Goal: Task Accomplishment & Management: Complete application form

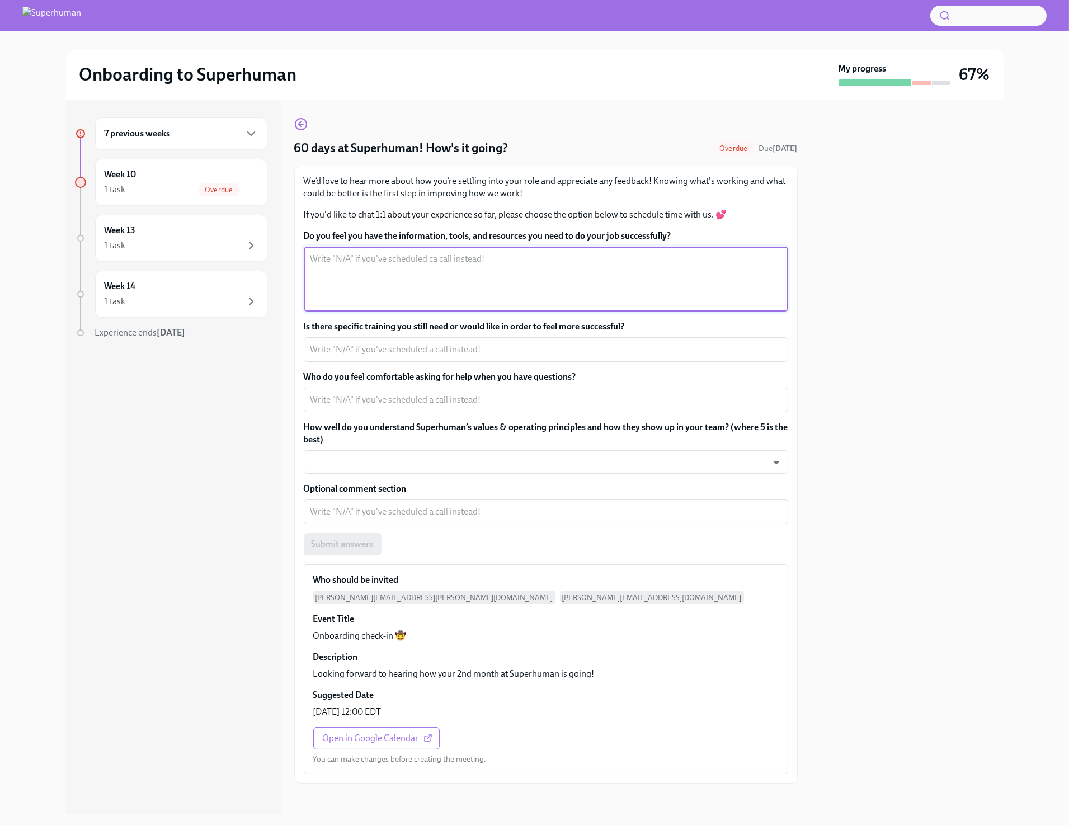
click at [686, 280] on textarea "Do you feel you have the information, tools, and resources you need to do your …" at bounding box center [546, 279] width 471 height 54
click at [560, 352] on textarea "Is there specific training you still need or would like in order to feel more s…" at bounding box center [546, 349] width 471 height 13
click at [532, 412] on div "Do you feel you have the information, tools, and resources you need to do your …" at bounding box center [546, 393] width 485 height 326
click at [532, 410] on div "x ​" at bounding box center [546, 400] width 485 height 25
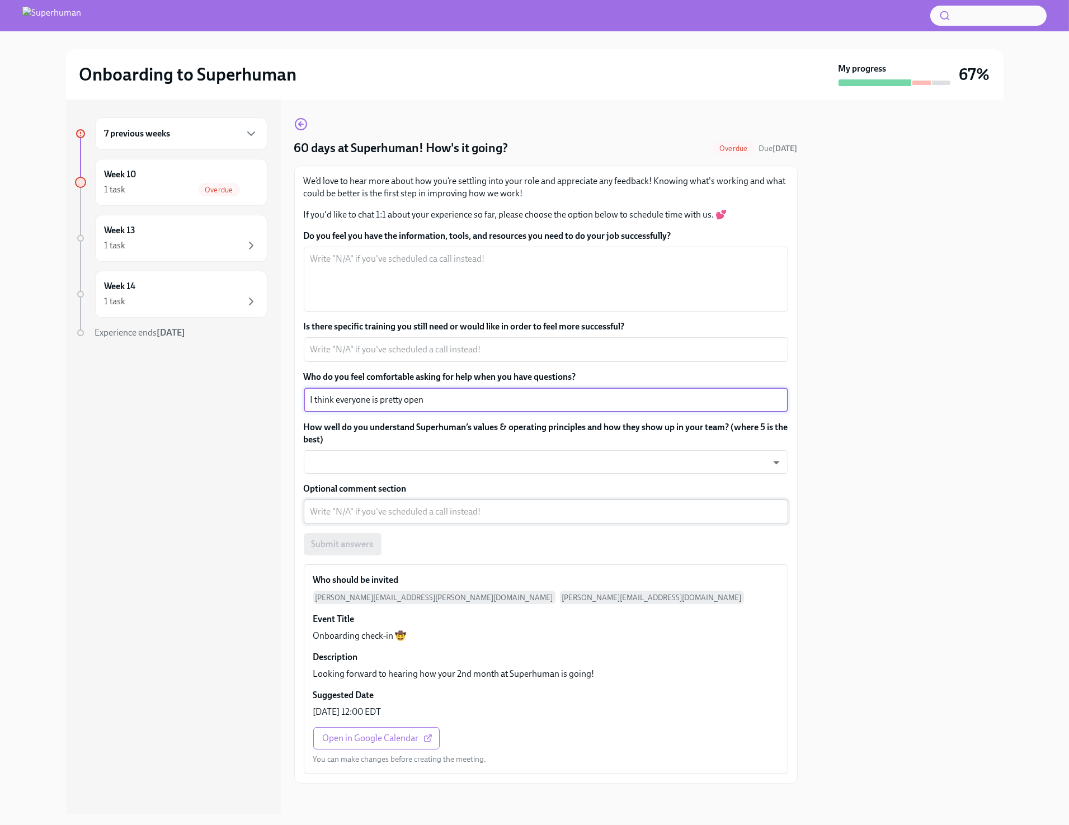
type textarea "I think everyone is pretty open"
click at [481, 508] on textarea "Optional comment section" at bounding box center [546, 511] width 471 height 13
click at [403, 256] on textarea "Do you feel you have the information, tools, and resources you need to do your …" at bounding box center [546, 279] width 471 height 54
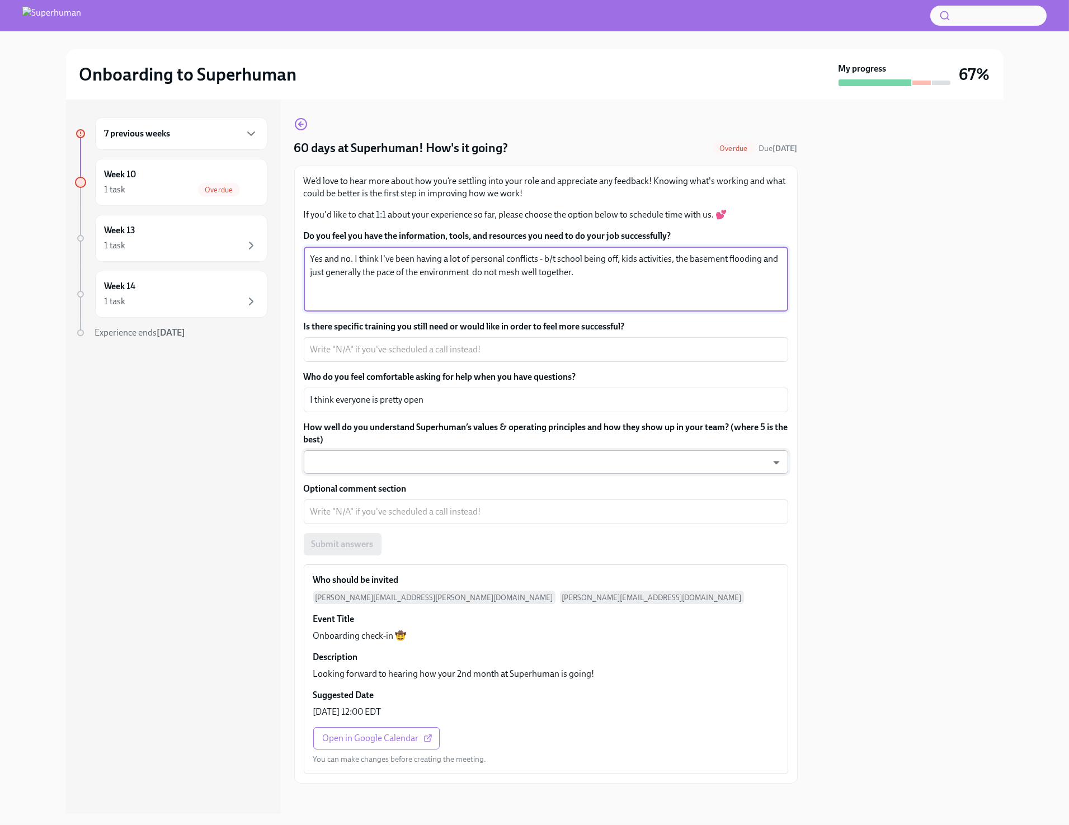
type textarea "Yes and no. I think I've been having a lot of personal conflicts - b/t school b…"
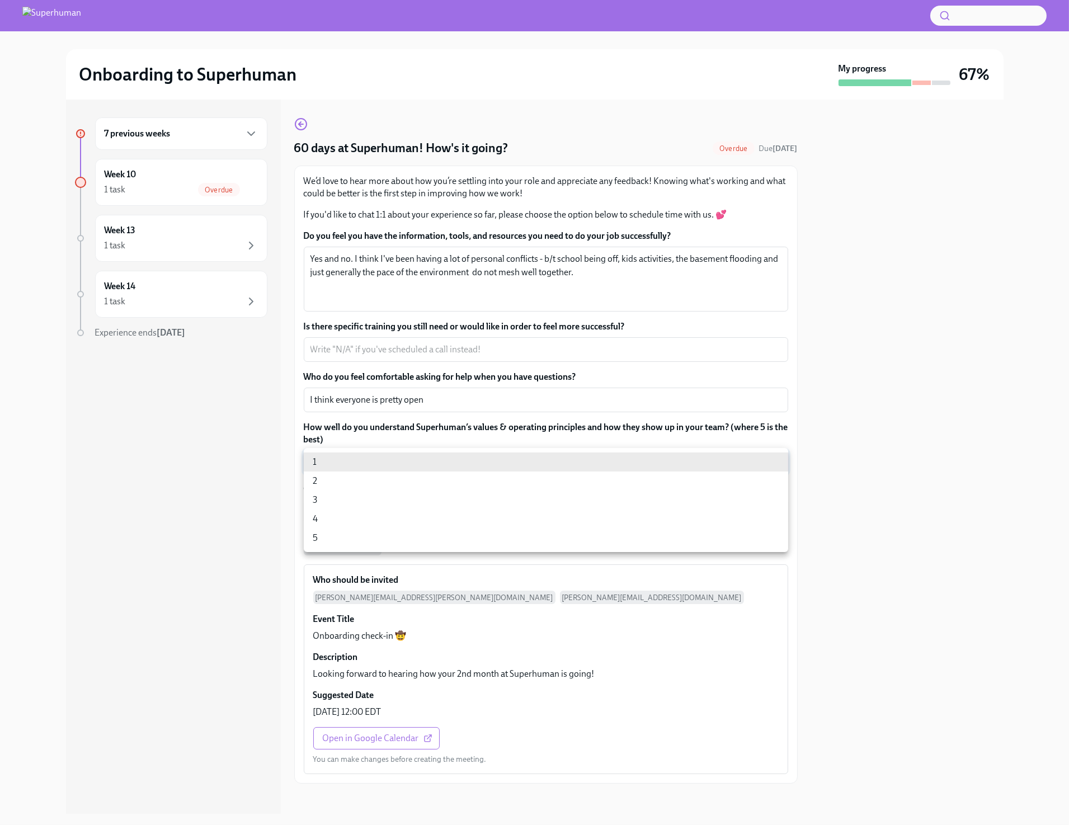
click at [390, 460] on body "Onboarding to Superhuman My progress 67% 7 previous weeks Week 10 1 task Overdu…" at bounding box center [534, 412] width 1069 height 825
click at [388, 496] on li "3" at bounding box center [546, 500] width 485 height 19
type input "j6EjwiL9H"
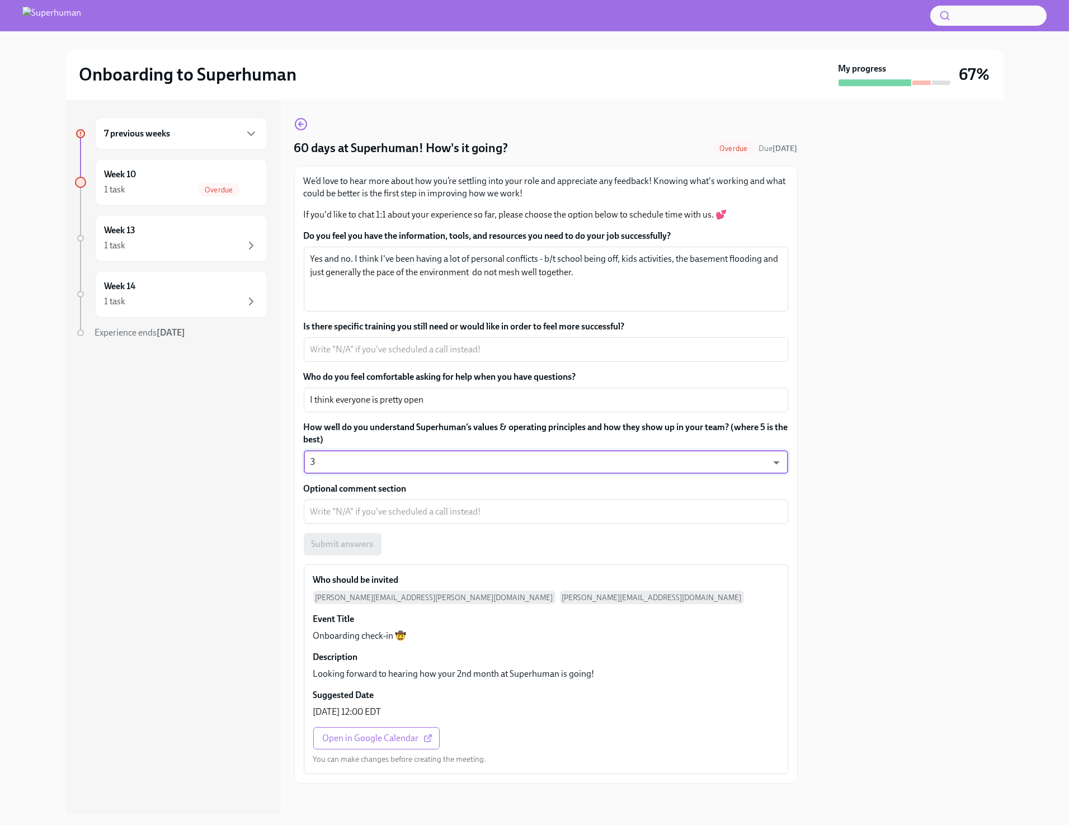
click at [498, 464] on body "Onboarding to Superhuman My progress 67% 7 previous weeks Week 10 1 task Overdu…" at bounding box center [534, 412] width 1069 height 825
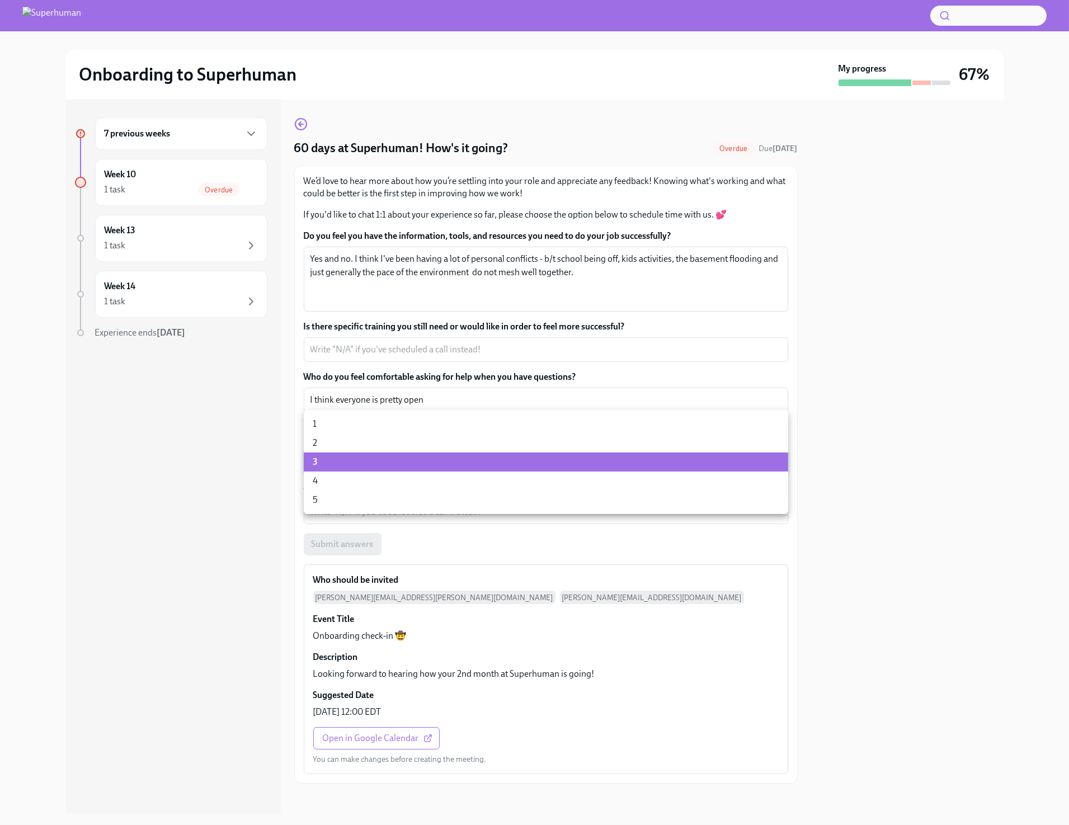
click at [497, 466] on li "3" at bounding box center [546, 462] width 485 height 19
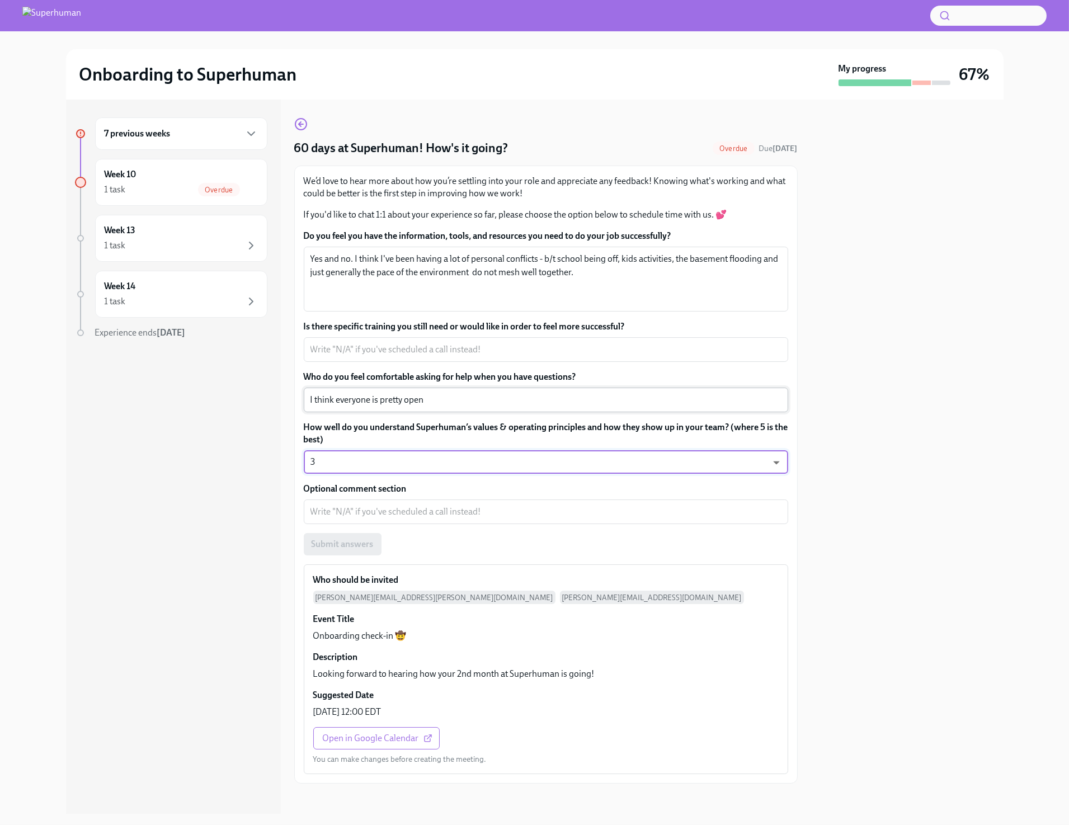
click at [479, 407] on div "I think everyone is pretty open x ​" at bounding box center [546, 400] width 485 height 25
drag, startPoint x: 482, startPoint y: 407, endPoint x: 276, endPoint y: 377, distance: 207.6
click at [284, 375] on div "7 previous weeks Week 10 1 task Overdue Week 13 1 task Week 14 1 task Experienc…" at bounding box center [535, 457] width 938 height 715
click at [410, 351] on textarea "Is there specific training you still need or would like in order to feel more s…" at bounding box center [546, 349] width 471 height 13
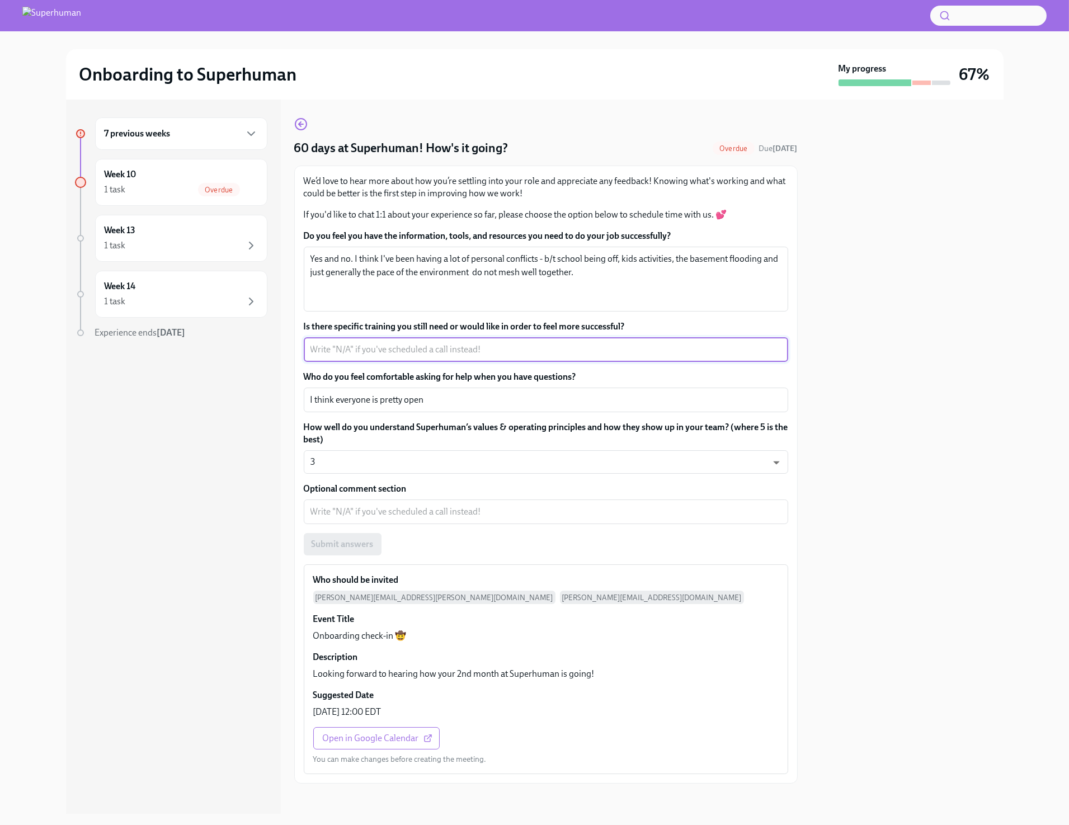
click at [409, 352] on textarea "Is there specific training you still need or would like in order to feel more s…" at bounding box center [546, 349] width 471 height 13
type textarea "I wish I could've deferred starting until September."
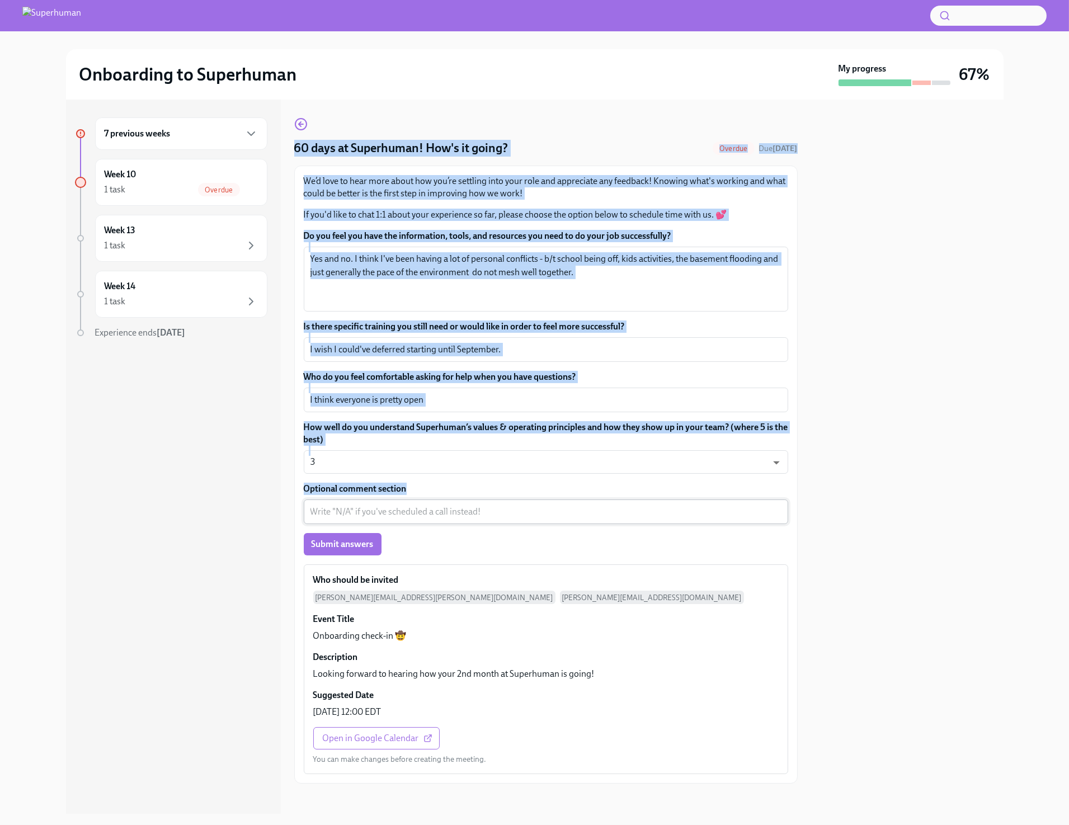
drag, startPoint x: 293, startPoint y: 148, endPoint x: 741, endPoint y: 518, distance: 581.5
click at [741, 518] on div "60 days at Superhuman! How's it going? Overdue Due today We’d love to hear more…" at bounding box center [546, 451] width 504 height 666
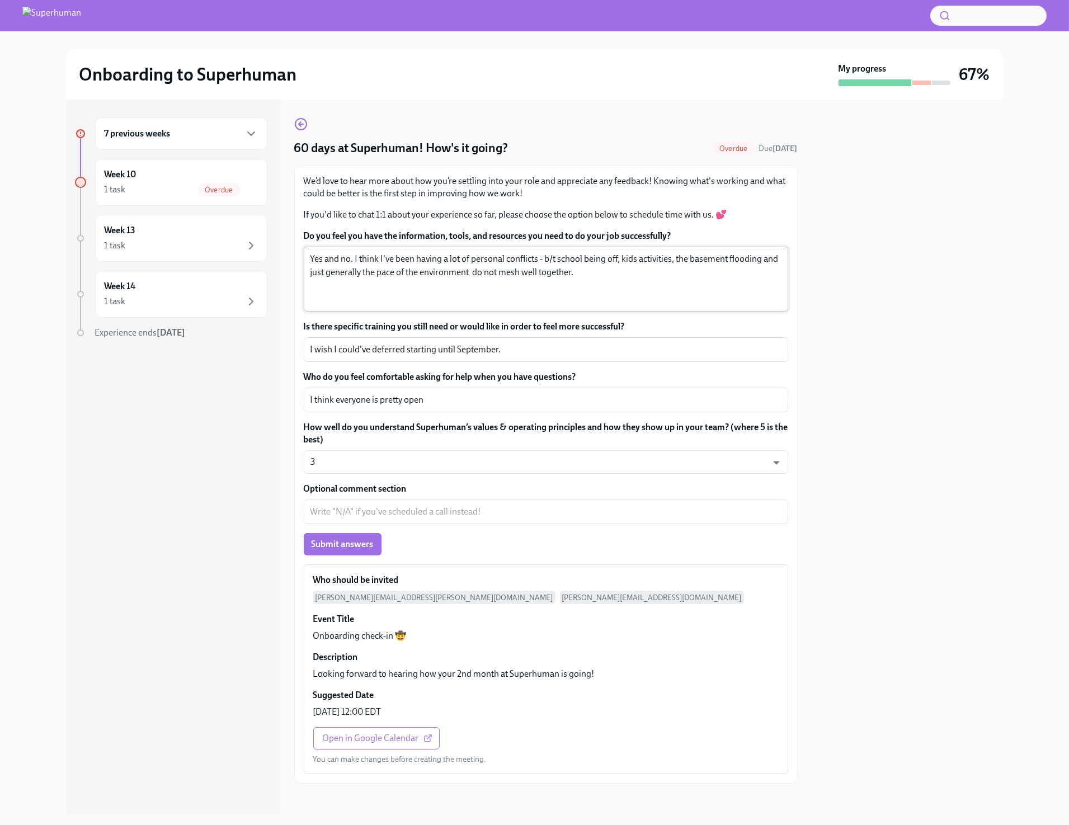
click at [686, 297] on textarea "Yes and no. I think I've been having a lot of personal conflicts - b/t school b…" at bounding box center [546, 279] width 471 height 54
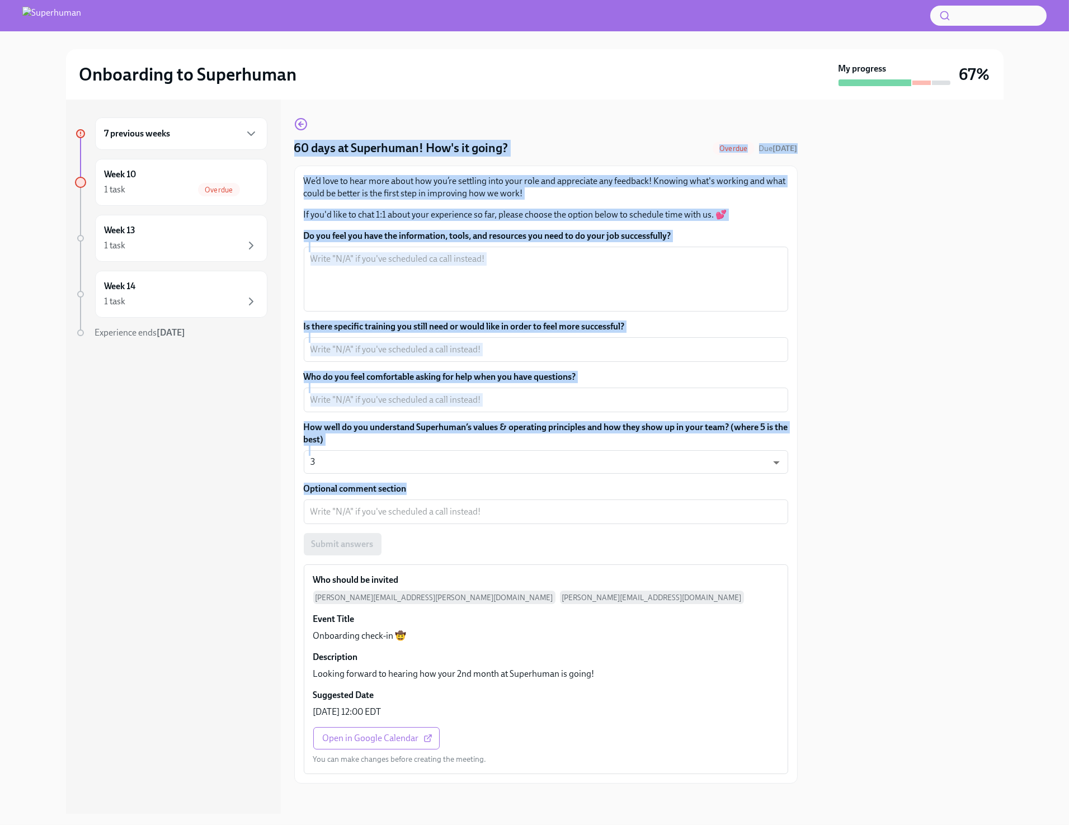
drag, startPoint x: 289, startPoint y: 139, endPoint x: 697, endPoint y: 499, distance: 544.3
click at [697, 499] on div "7 previous weeks Week 10 1 task Overdue Week 13 1 task Week 14 1 task Experienc…" at bounding box center [535, 457] width 938 height 715
copy div "60 days at Superhuman! How's it going? Overdue Due today We’d love to hear more…"
